Goal: Check status: Check status

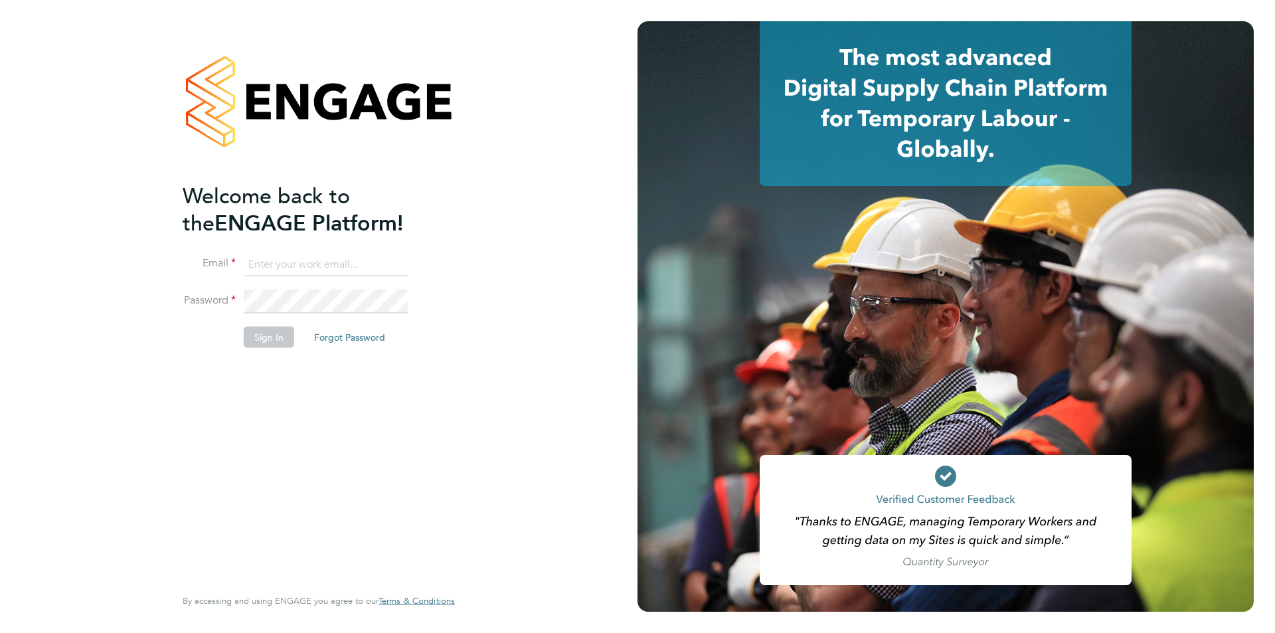
type input "[EMAIL_ADDRESS][DOMAIN_NAME]"
click at [267, 341] on button "Sign In" at bounding box center [269, 336] width 50 height 21
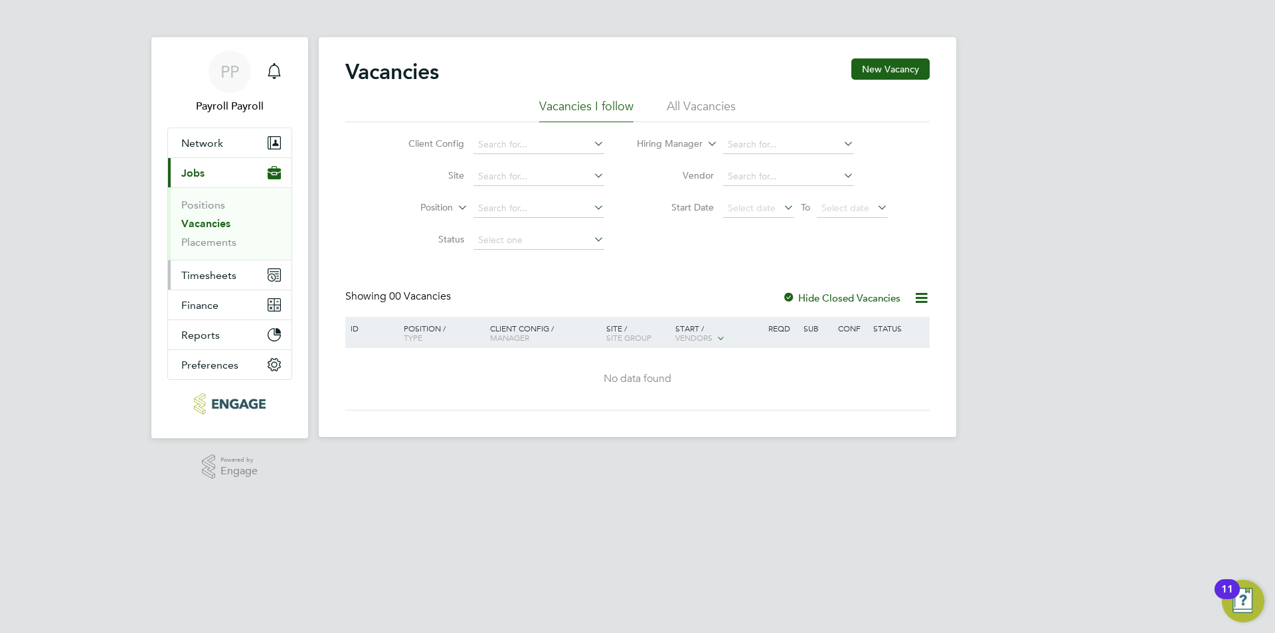
click at [222, 277] on span "Timesheets" at bounding box center [208, 275] width 55 height 13
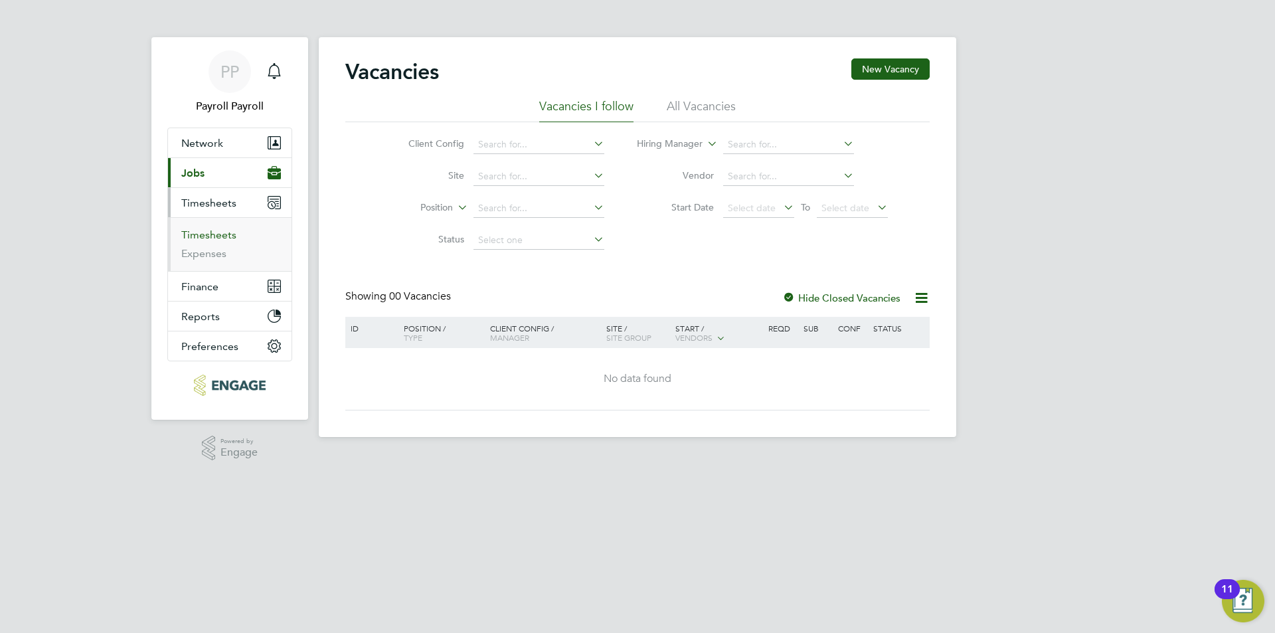
click at [220, 232] on link "Timesheets" at bounding box center [208, 234] width 55 height 13
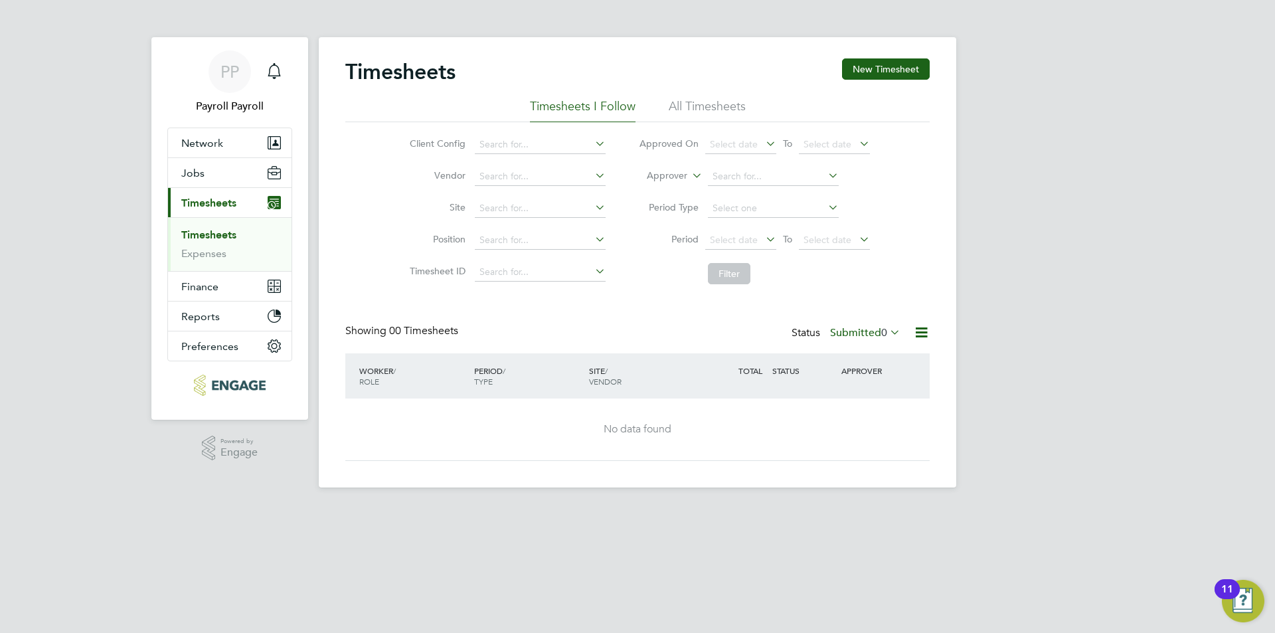
click at [707, 106] on li "All Timesheets" at bounding box center [707, 110] width 77 height 24
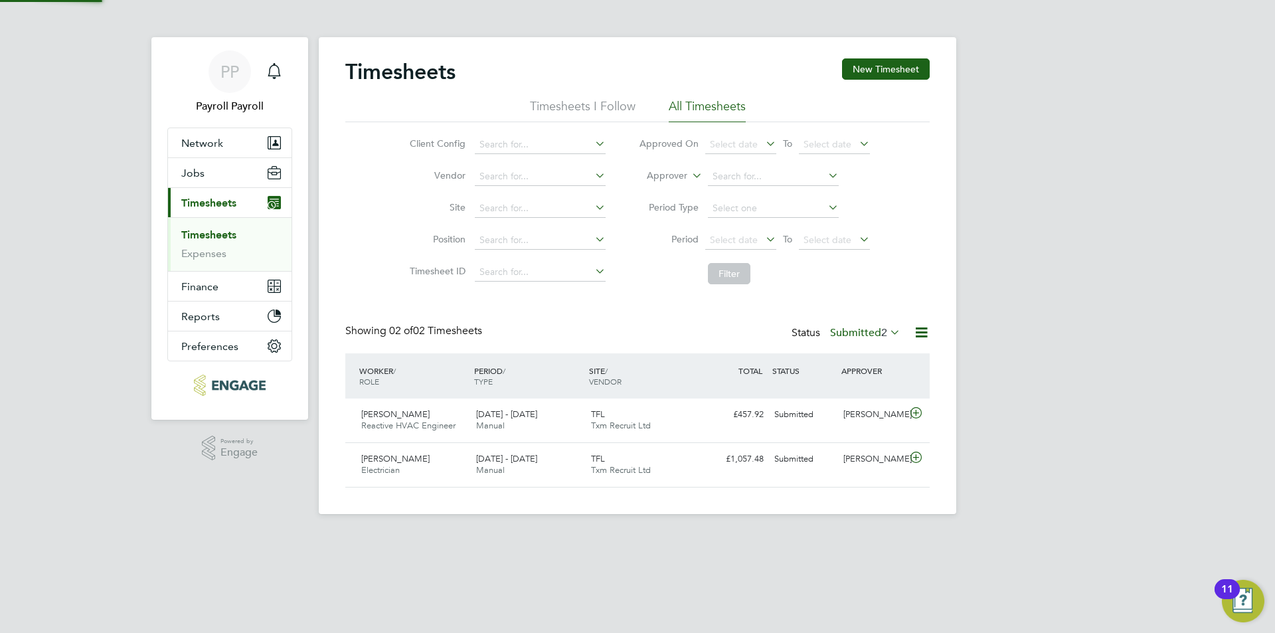
scroll to position [34, 116]
click at [843, 333] on label "Submitted 2" at bounding box center [865, 332] width 70 height 13
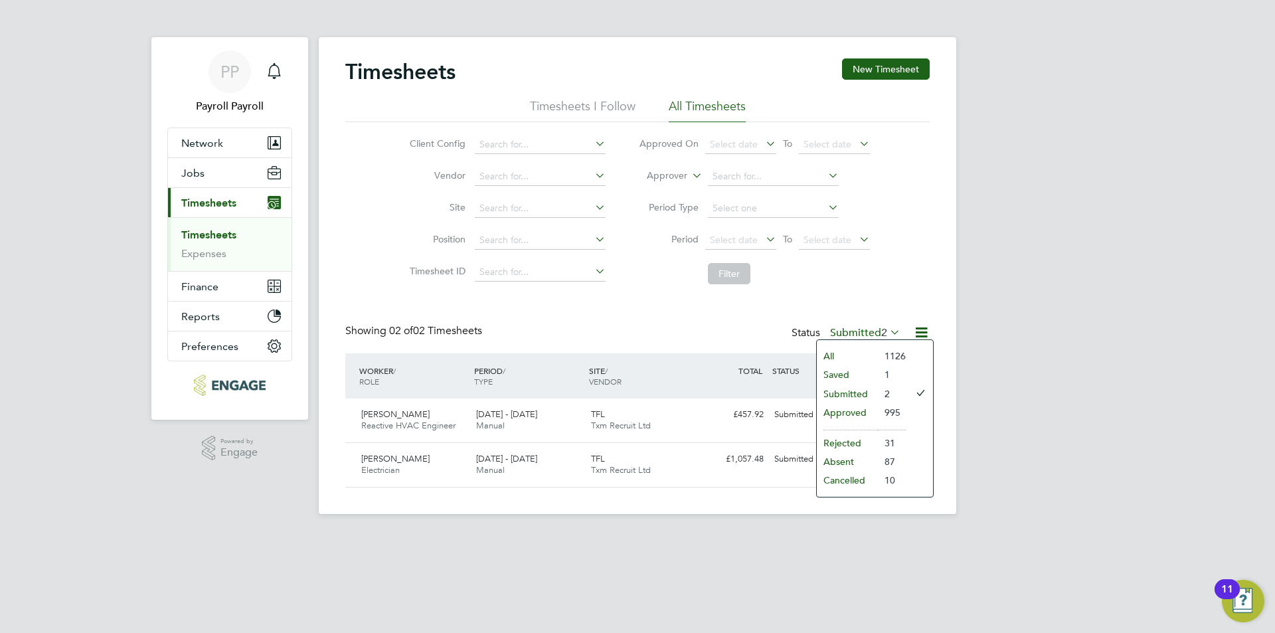
click at [861, 372] on li "Saved" at bounding box center [847, 374] width 61 height 19
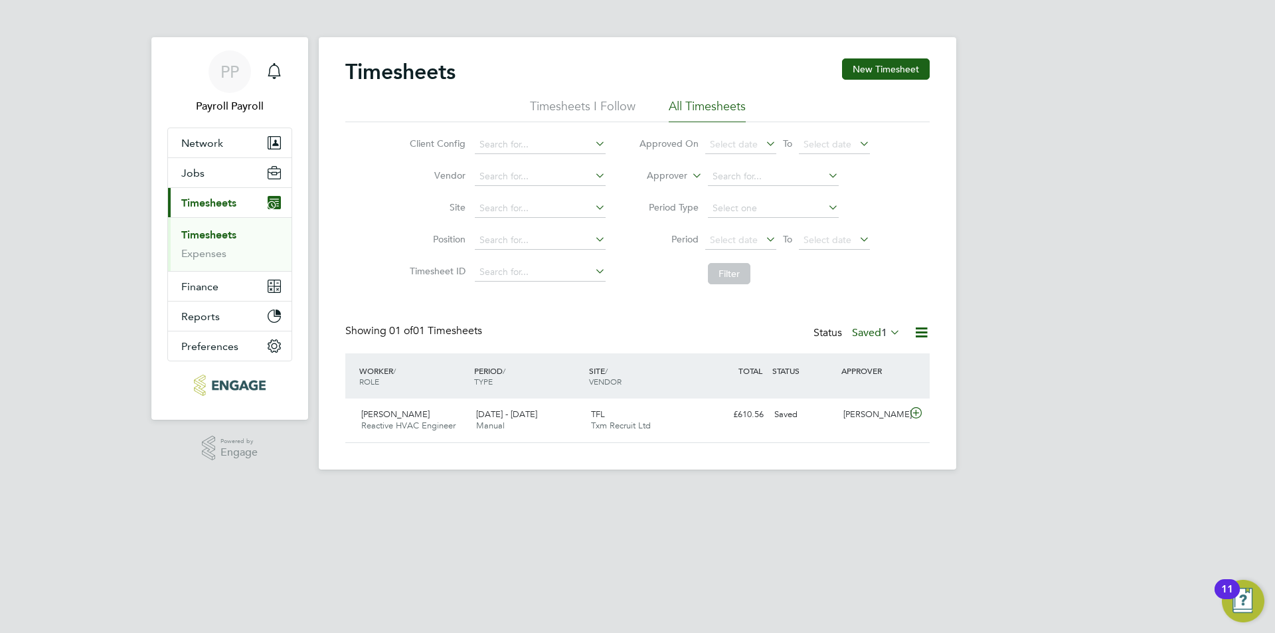
click at [869, 327] on label "Saved 1" at bounding box center [876, 332] width 48 height 13
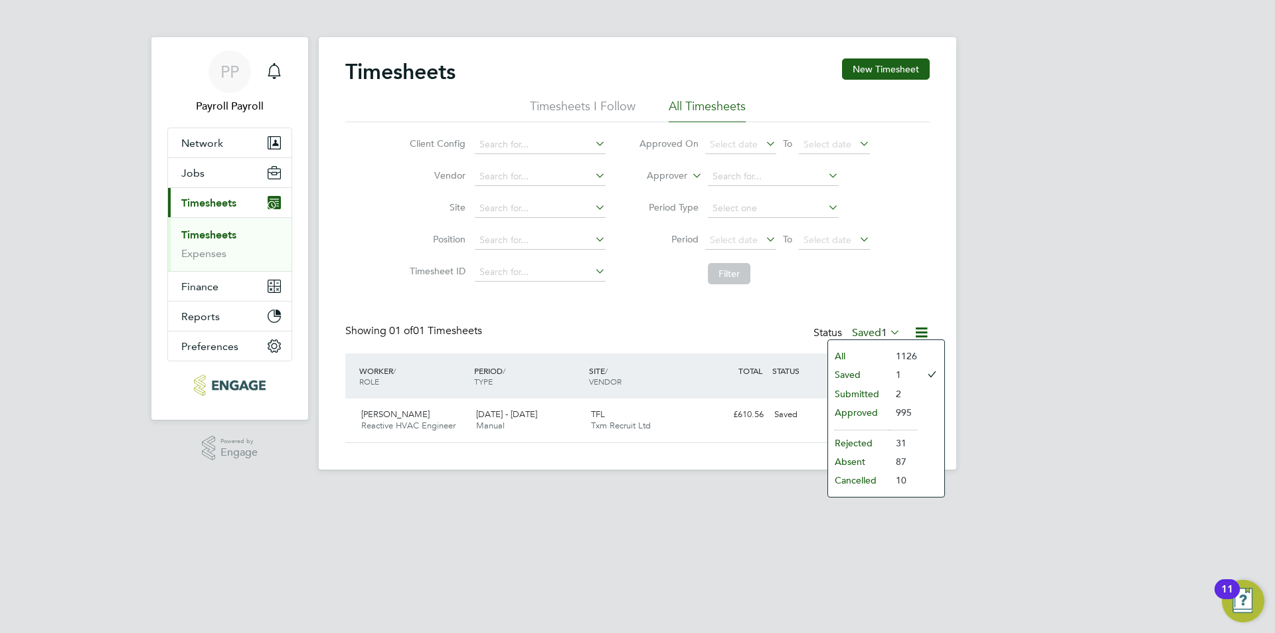
click at [876, 410] on li "Approved" at bounding box center [858, 412] width 61 height 19
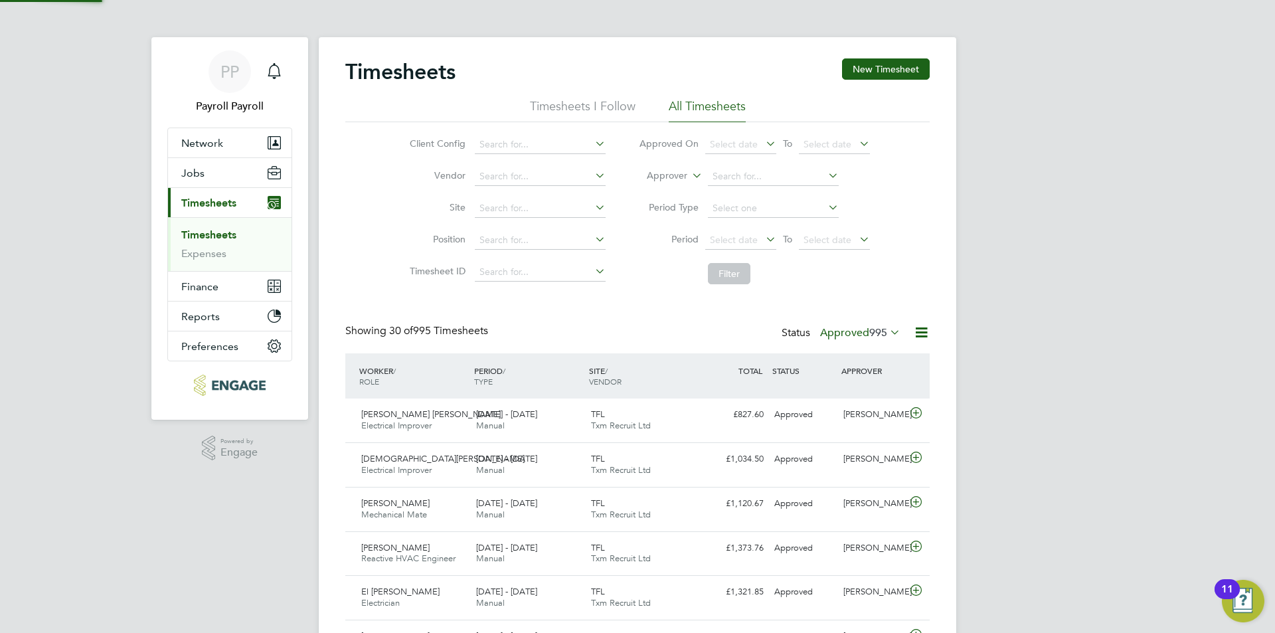
scroll to position [0, 0]
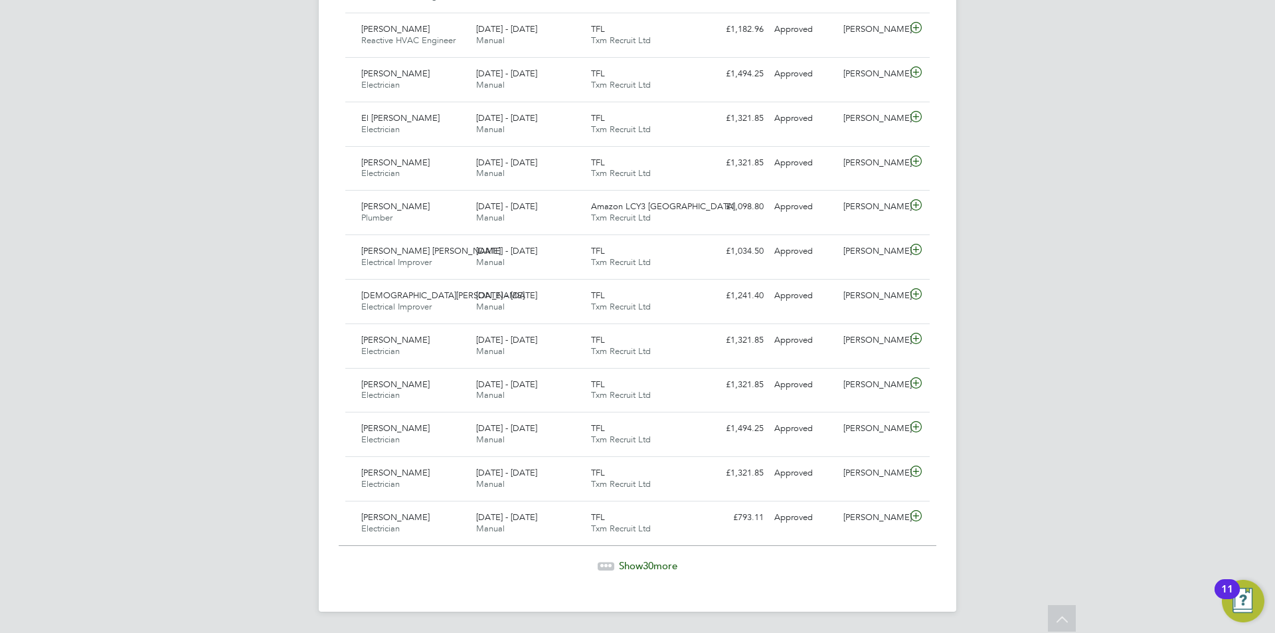
click at [664, 567] on span "Show 30 more" at bounding box center [648, 565] width 58 height 13
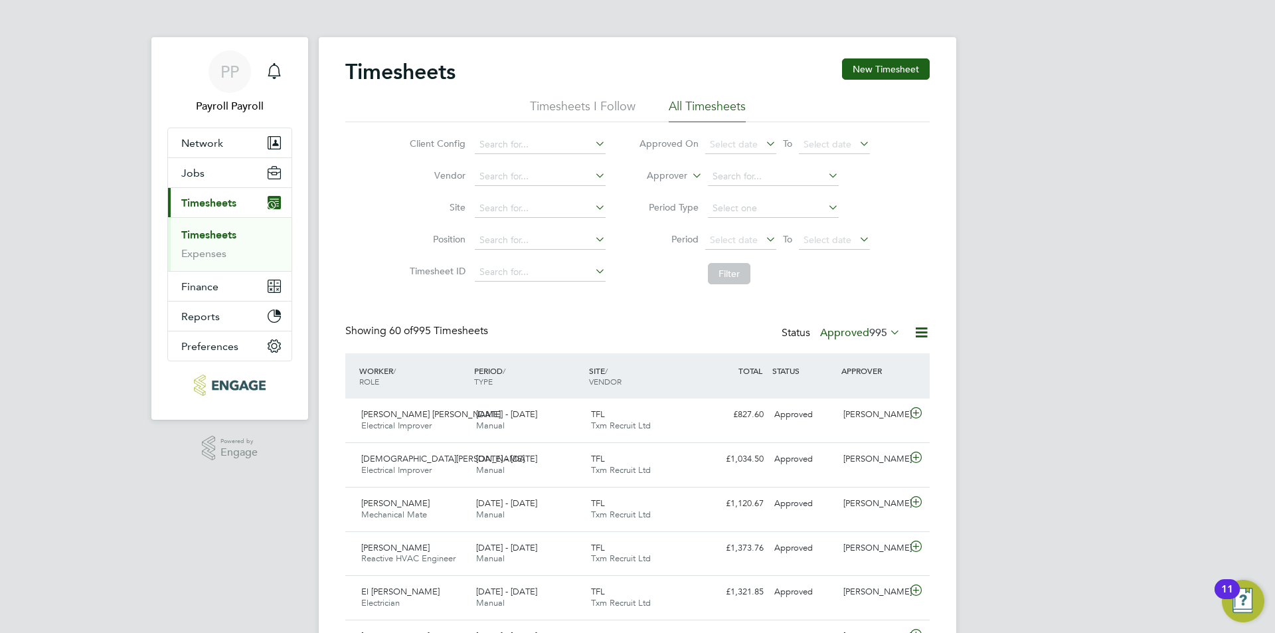
click at [878, 330] on span "995" at bounding box center [878, 332] width 18 height 13
click at [883, 357] on li "1126" at bounding box center [888, 356] width 28 height 19
click at [863, 331] on label "Approved 995" at bounding box center [860, 332] width 80 height 13
click at [847, 442] on li "Rejected" at bounding box center [843, 443] width 61 height 19
click at [861, 328] on label "Rejected 31" at bounding box center [866, 332] width 68 height 13
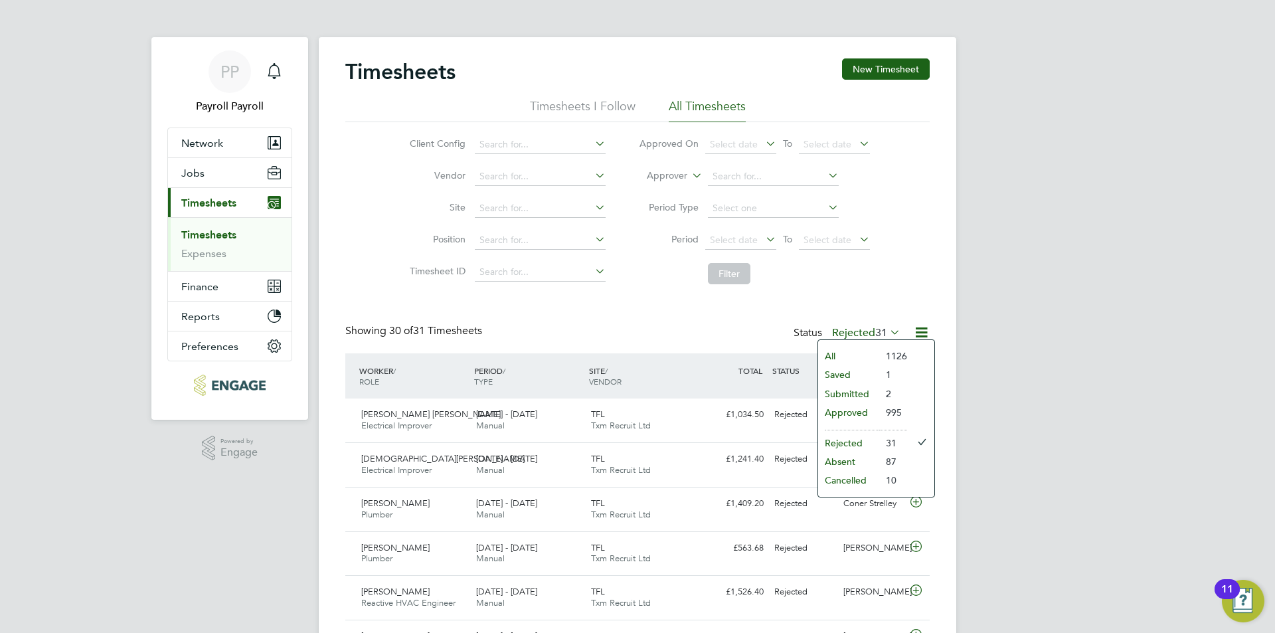
click at [871, 464] on li "Absent" at bounding box center [848, 461] width 61 height 19
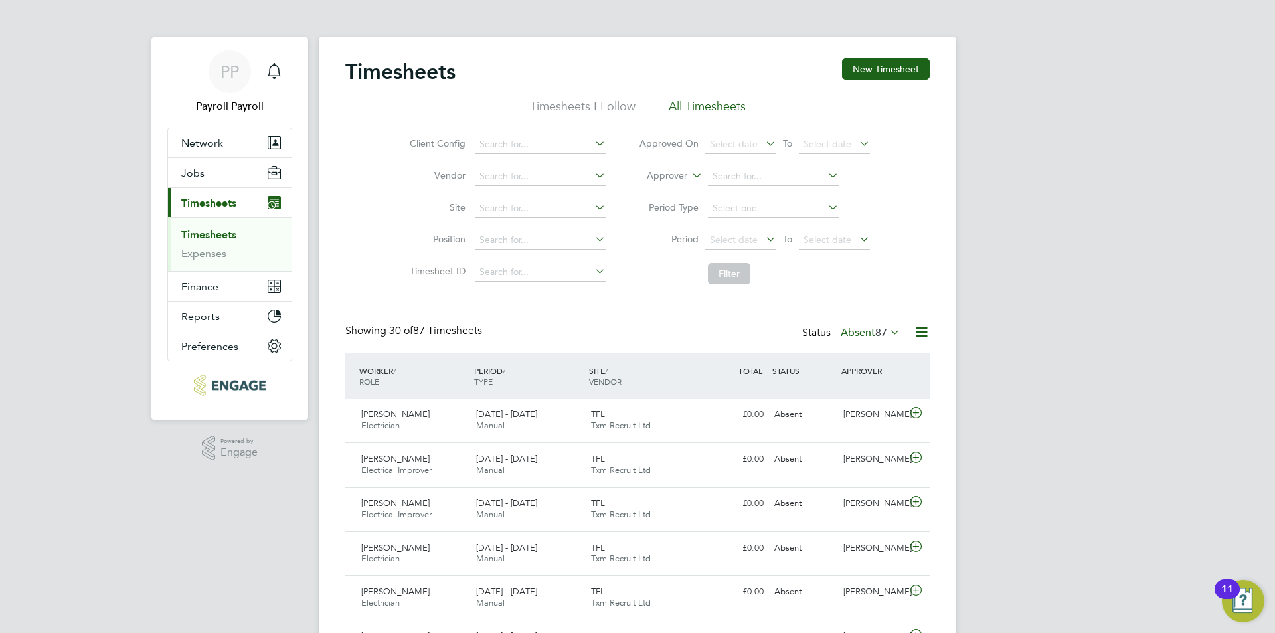
click at [875, 333] on span "87" at bounding box center [881, 332] width 12 height 13
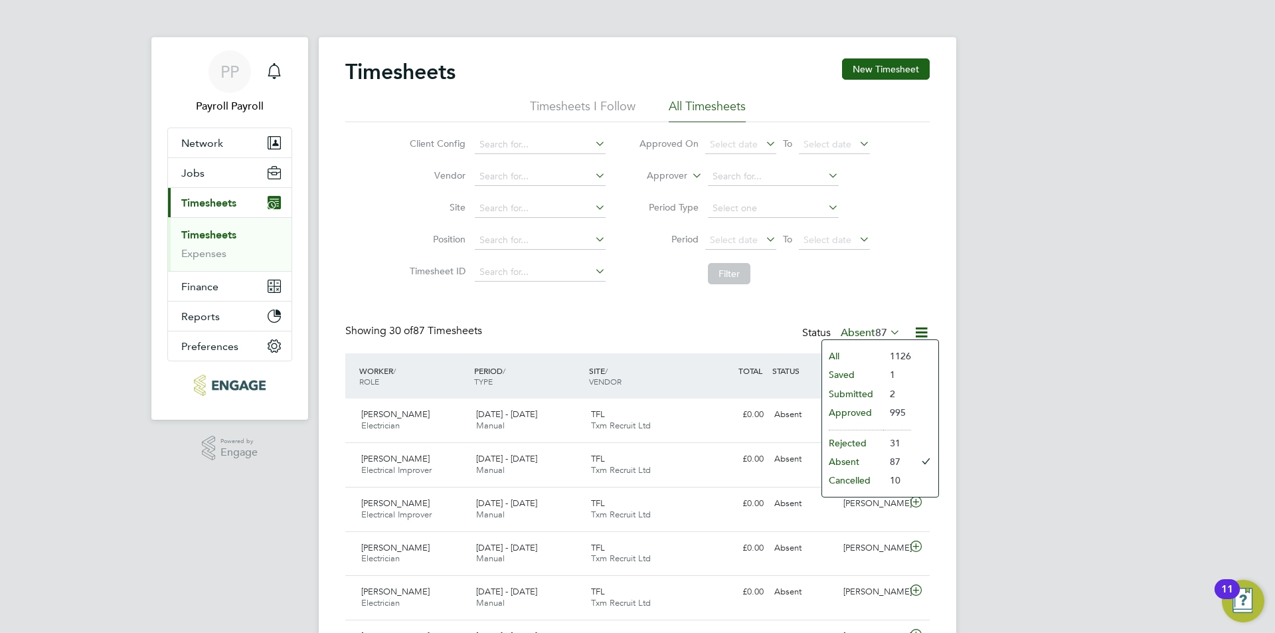
click at [866, 485] on li "Cancelled" at bounding box center [852, 480] width 61 height 19
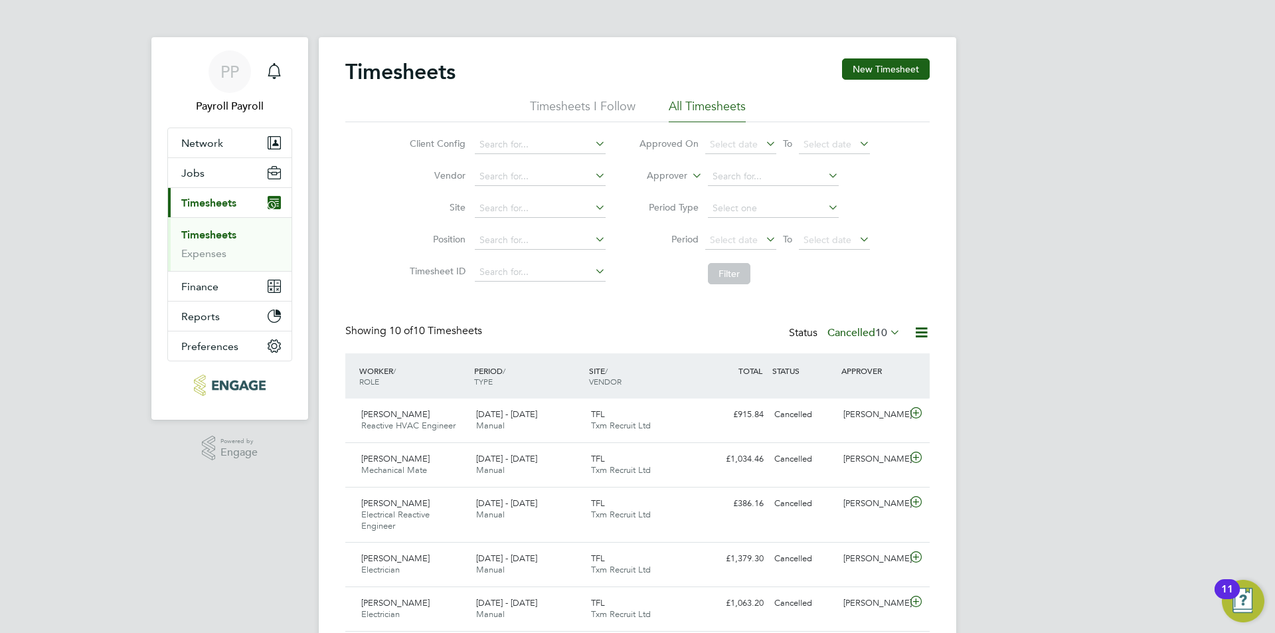
click at [868, 333] on label "Cancelled 10" at bounding box center [864, 332] width 73 height 13
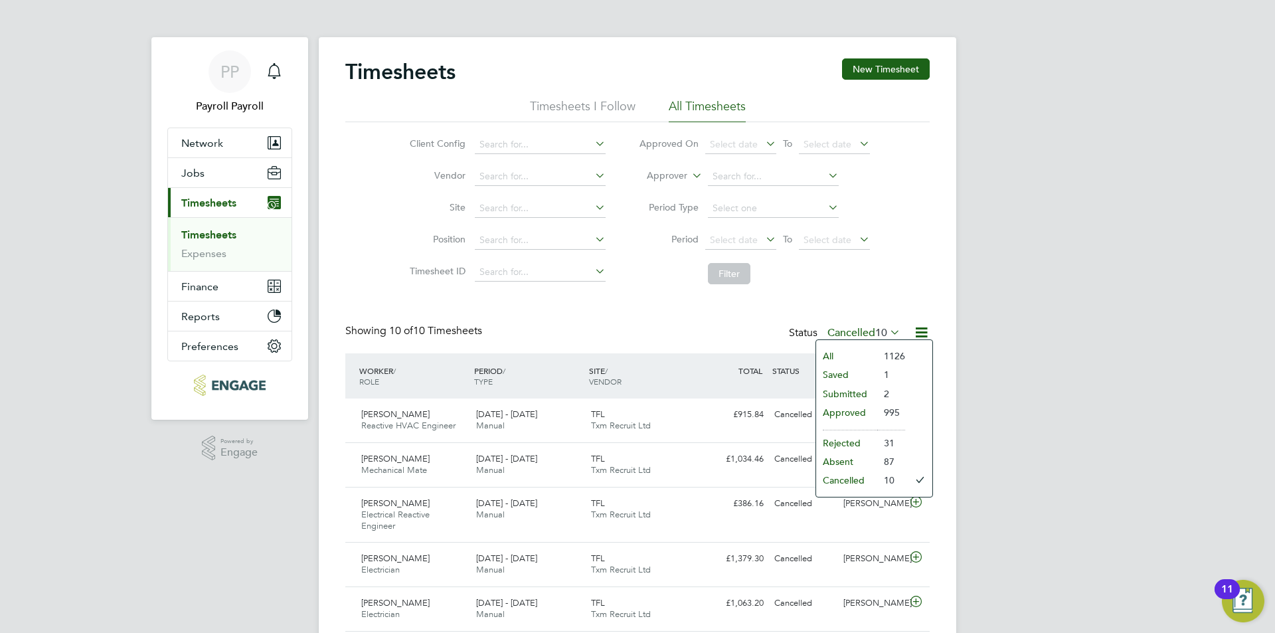
click at [860, 373] on li "Saved" at bounding box center [846, 374] width 61 height 19
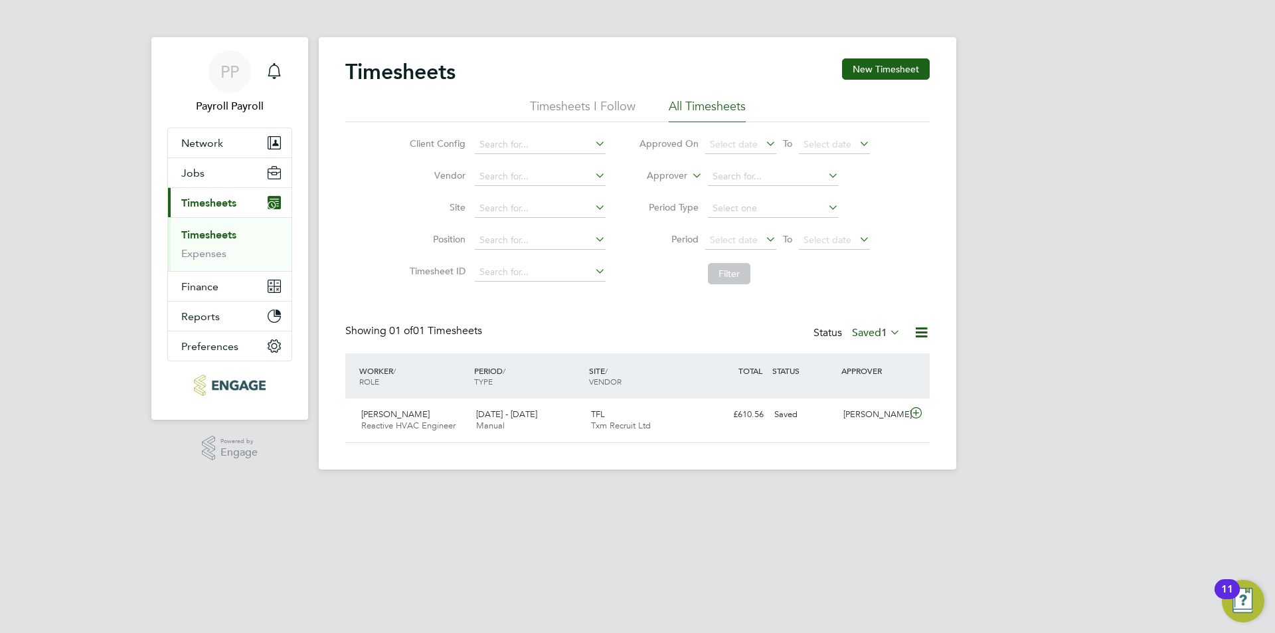
click at [873, 333] on label "Saved 1" at bounding box center [876, 332] width 48 height 13
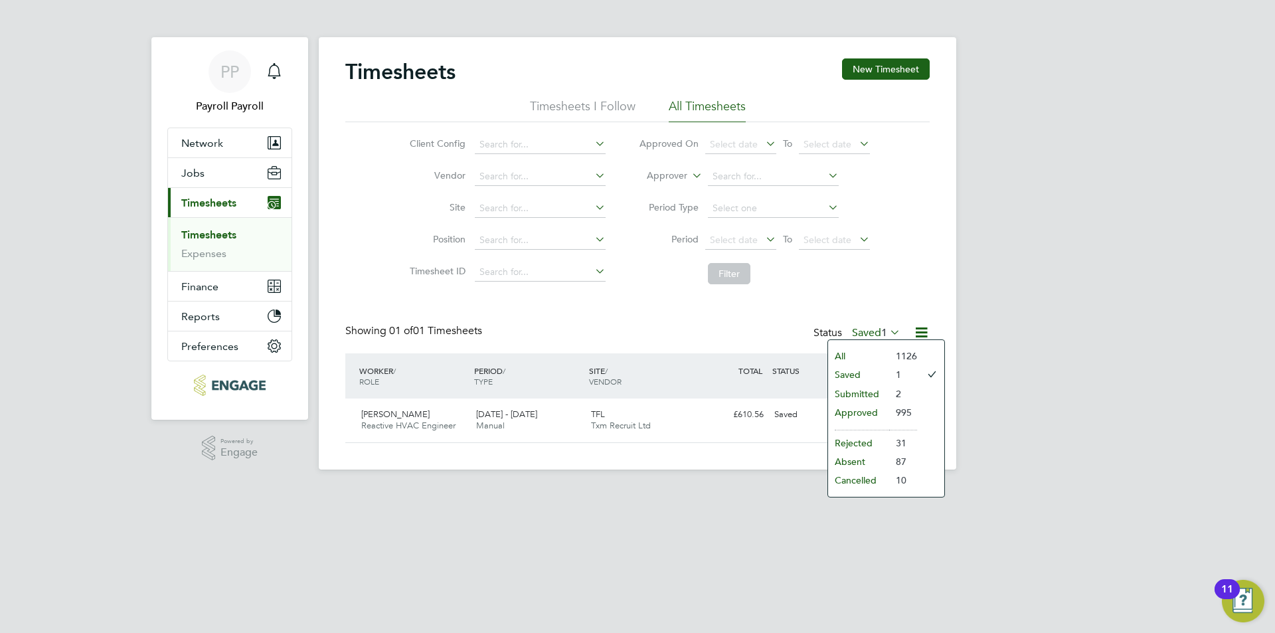
click at [873, 394] on li "Submitted" at bounding box center [858, 394] width 61 height 19
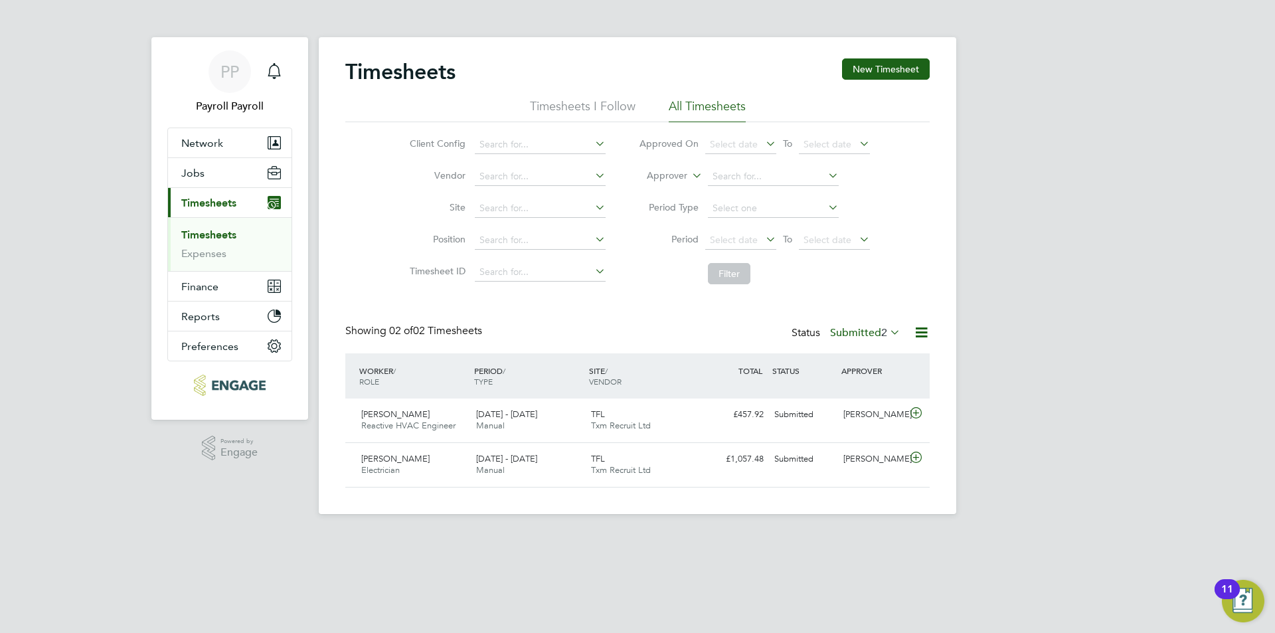
click at [881, 331] on span "2" at bounding box center [884, 332] width 6 height 13
click at [872, 408] on li "Approved" at bounding box center [847, 412] width 61 height 19
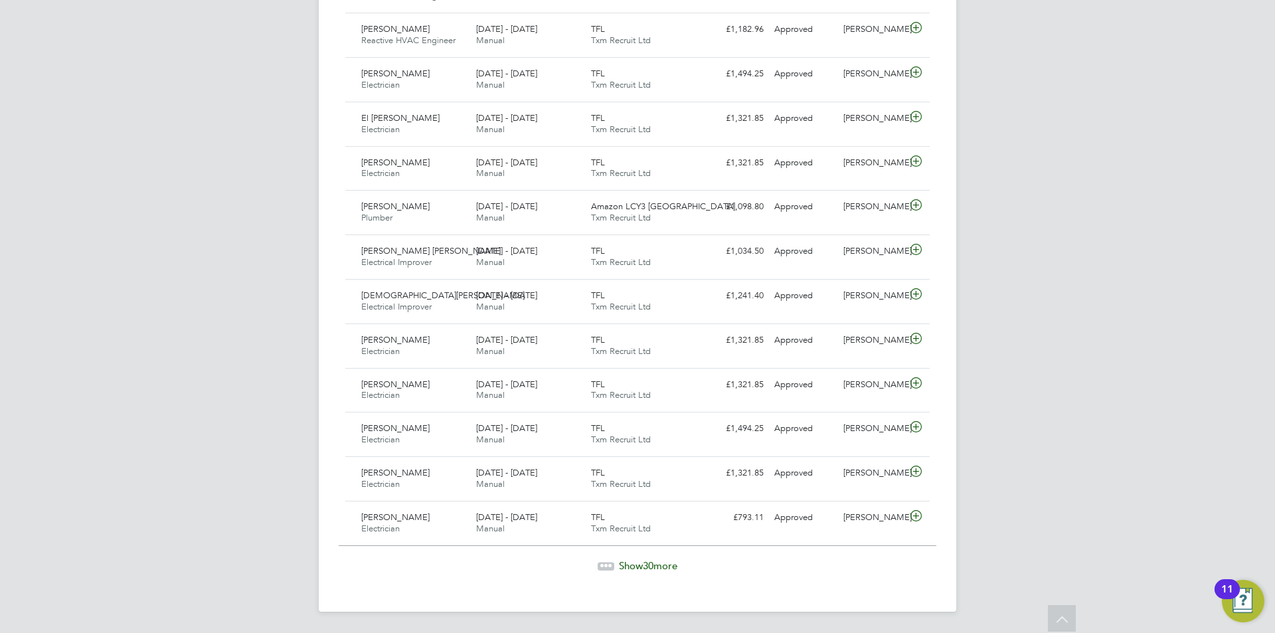
click at [632, 565] on span "Show 30 more" at bounding box center [648, 565] width 58 height 13
